Goal: Information Seeking & Learning: Learn about a topic

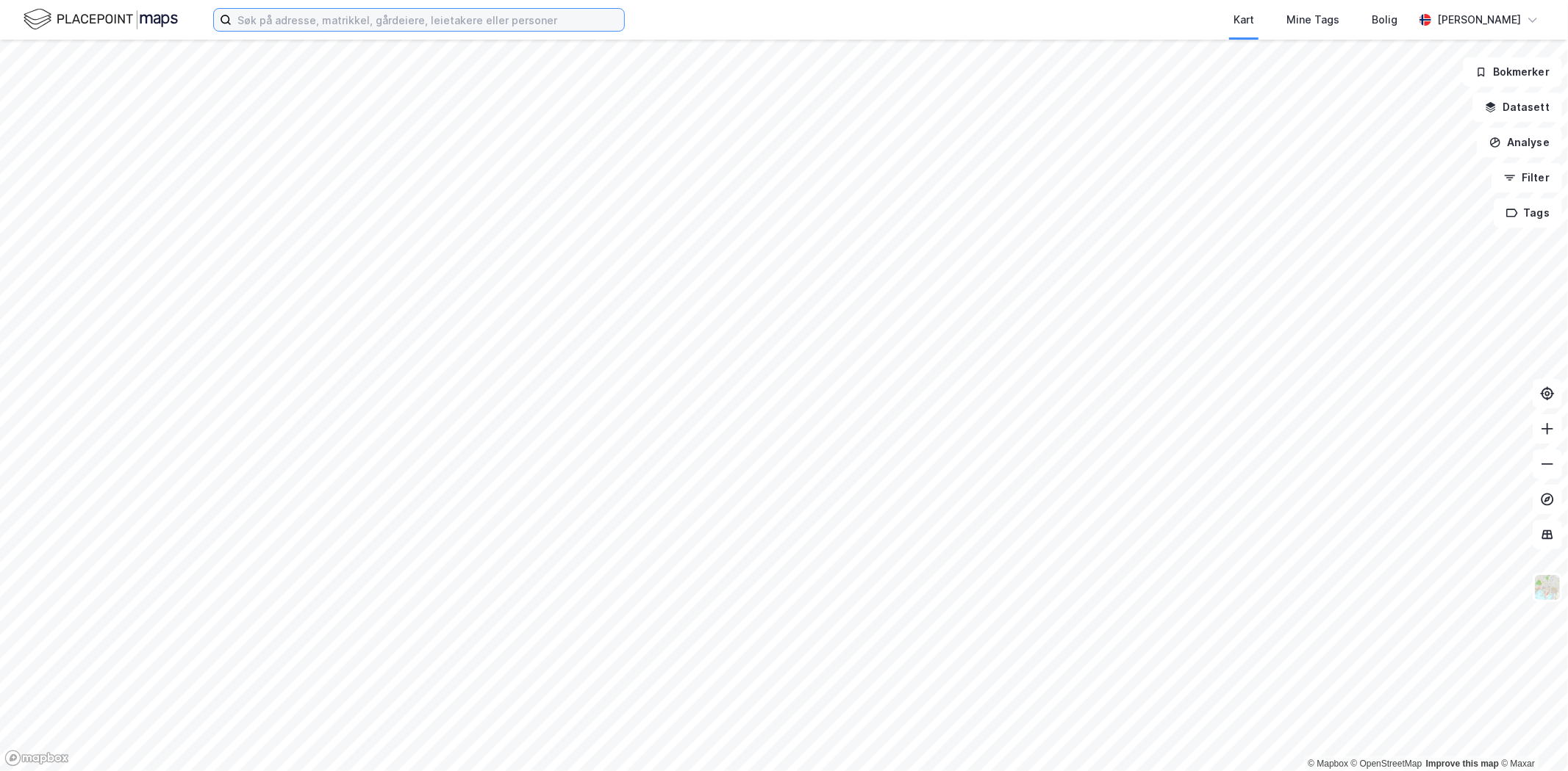
click at [394, 27] on input at bounding box center [428, 19] width 392 height 22
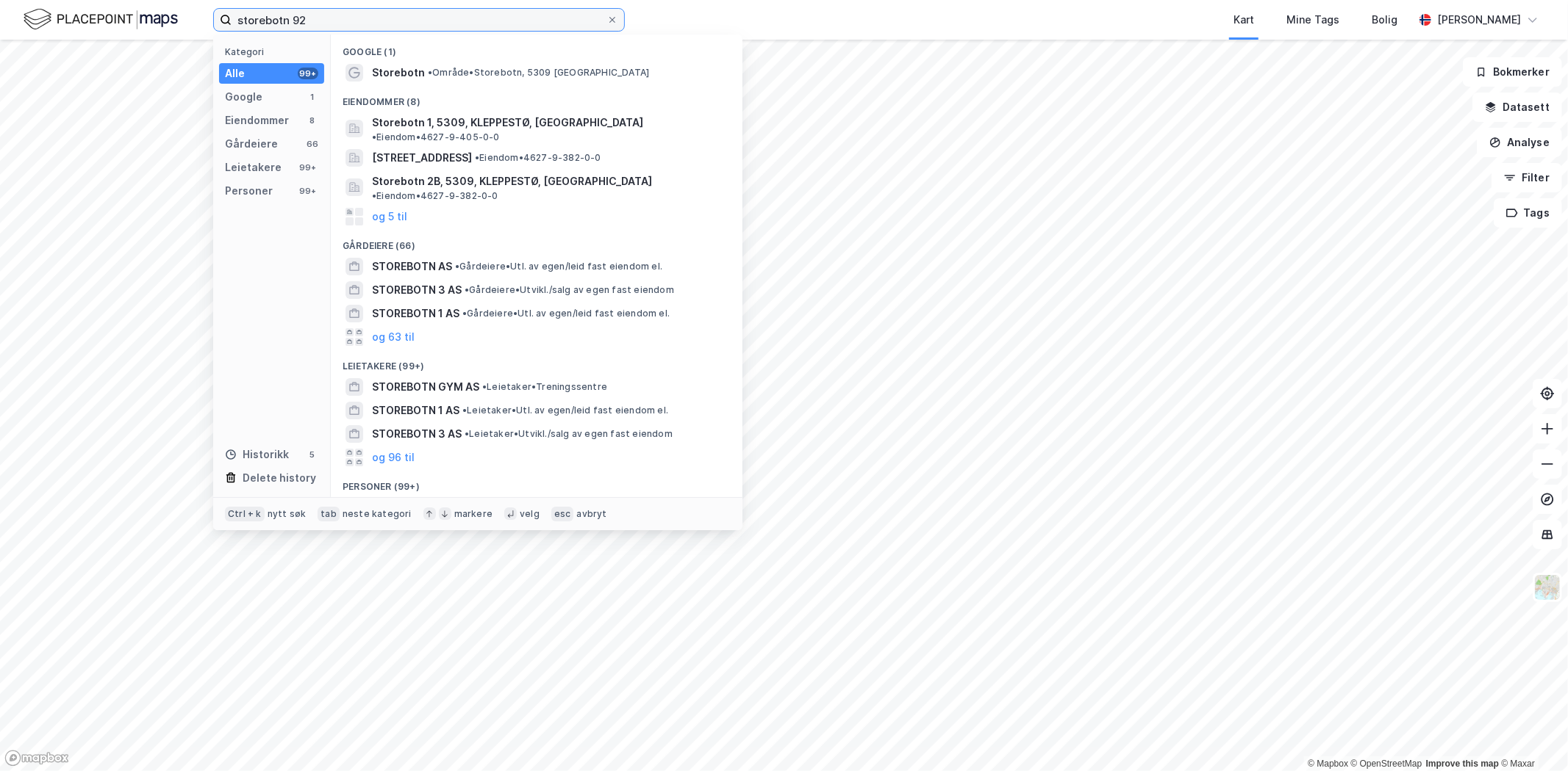
type input "storebotn 92"
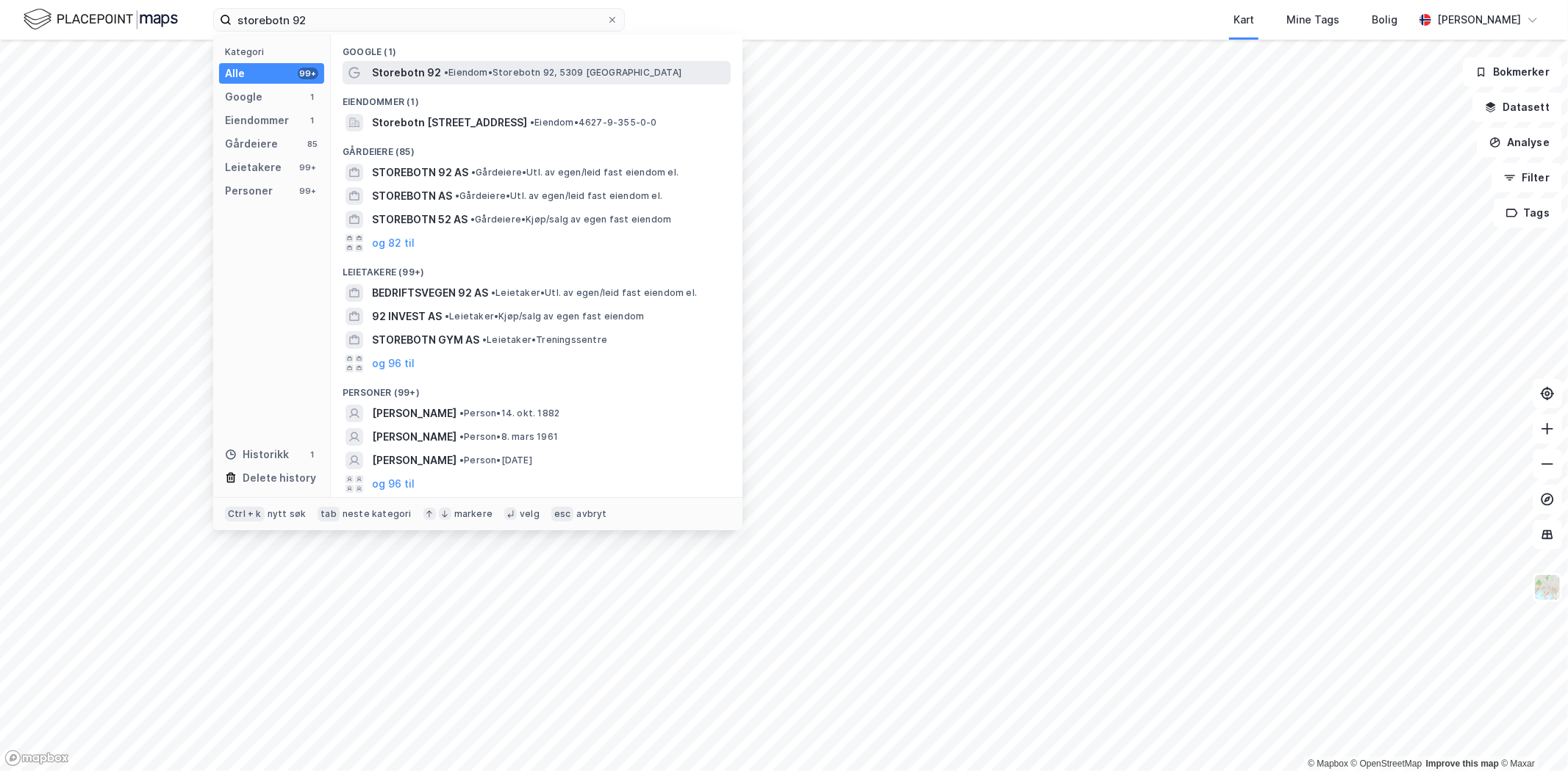
click at [434, 80] on span "Storebotn 92" at bounding box center [406, 73] width 69 height 18
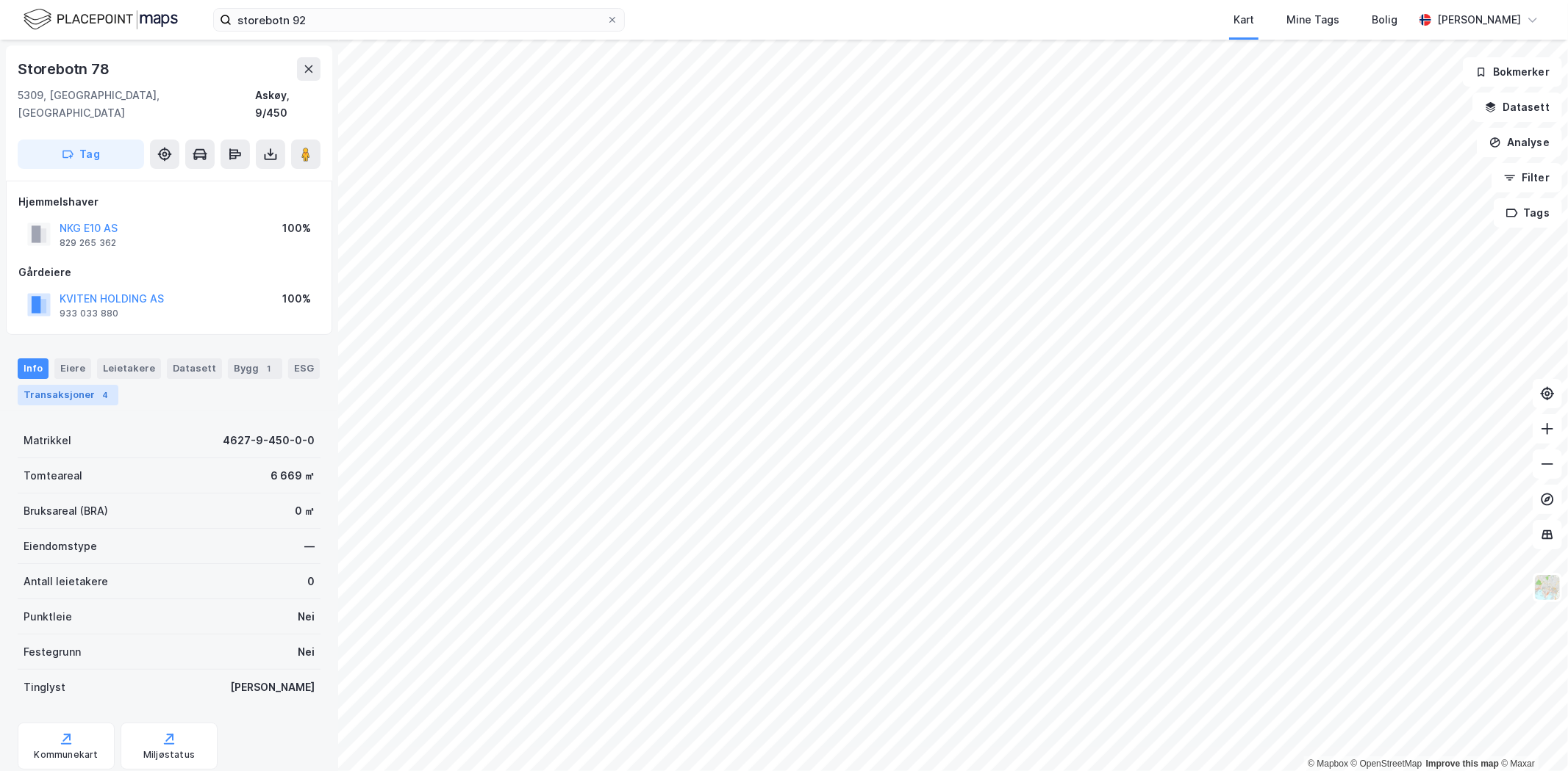
click at [79, 385] on div "Transaksjoner 4" at bounding box center [67, 394] width 100 height 20
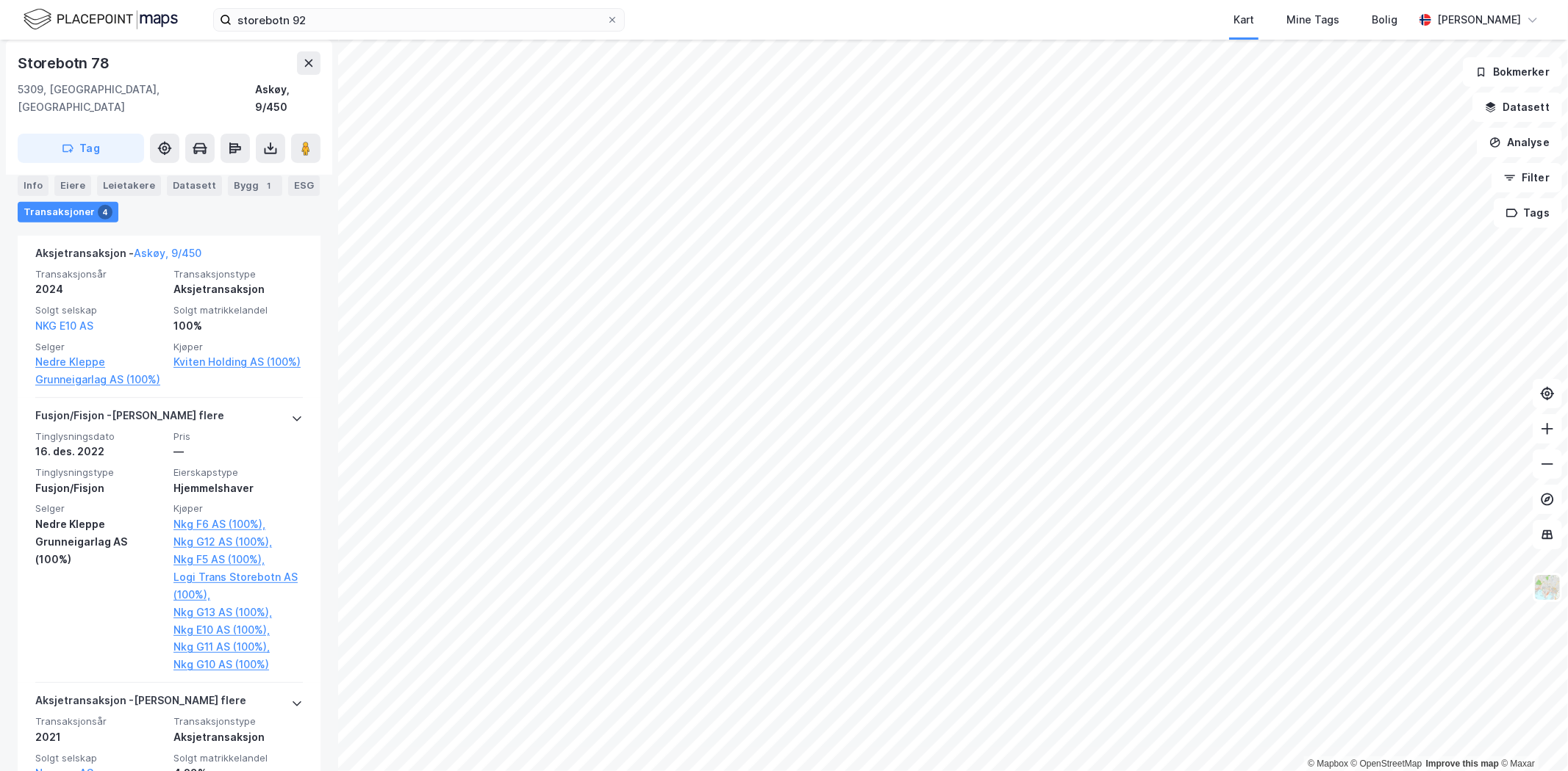
scroll to position [408, 0]
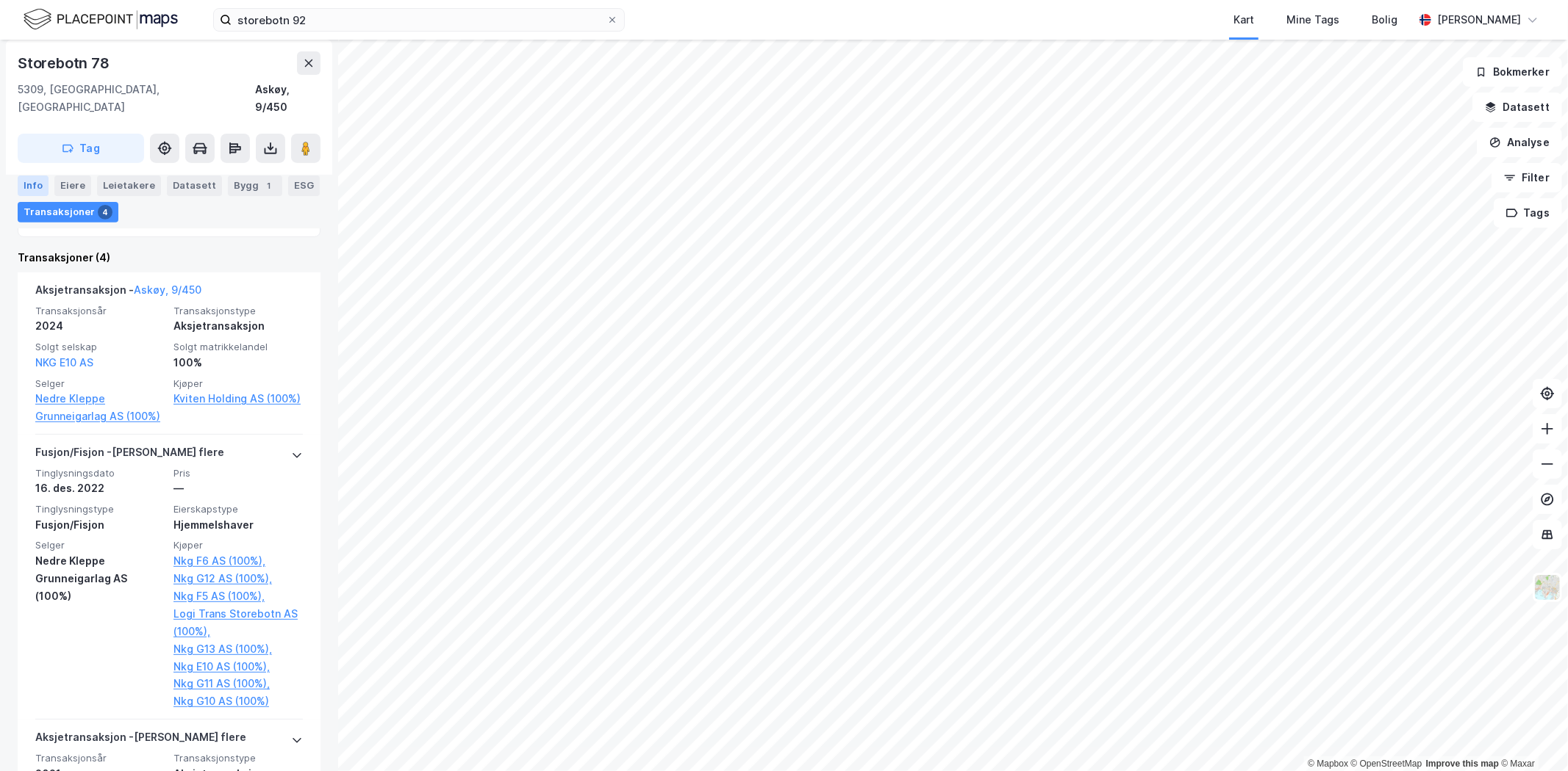
click at [46, 186] on div "Info" at bounding box center [33, 185] width 31 height 20
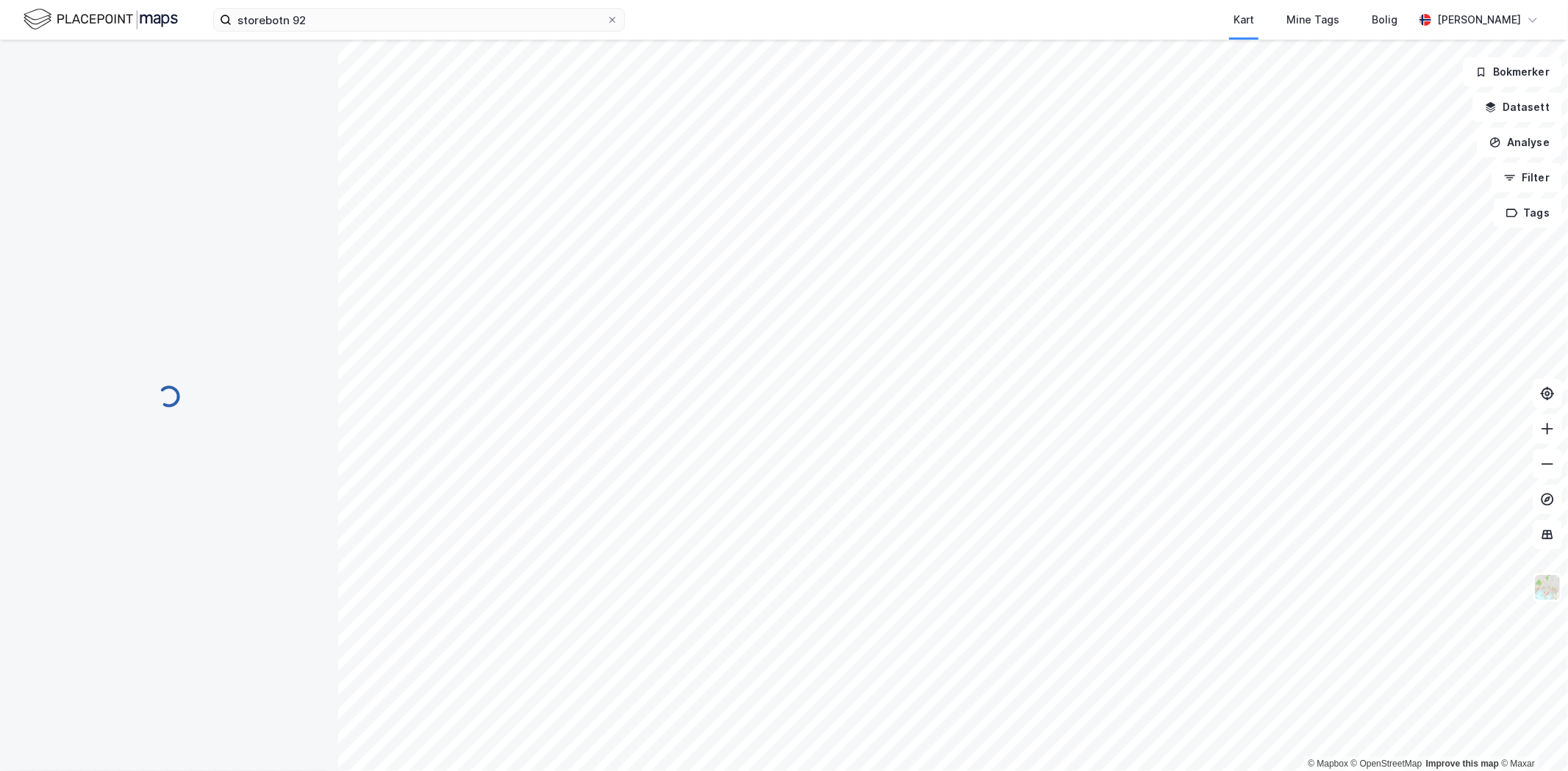
scroll to position [28, 0]
